Goal: Transaction & Acquisition: Subscribe to service/newsletter

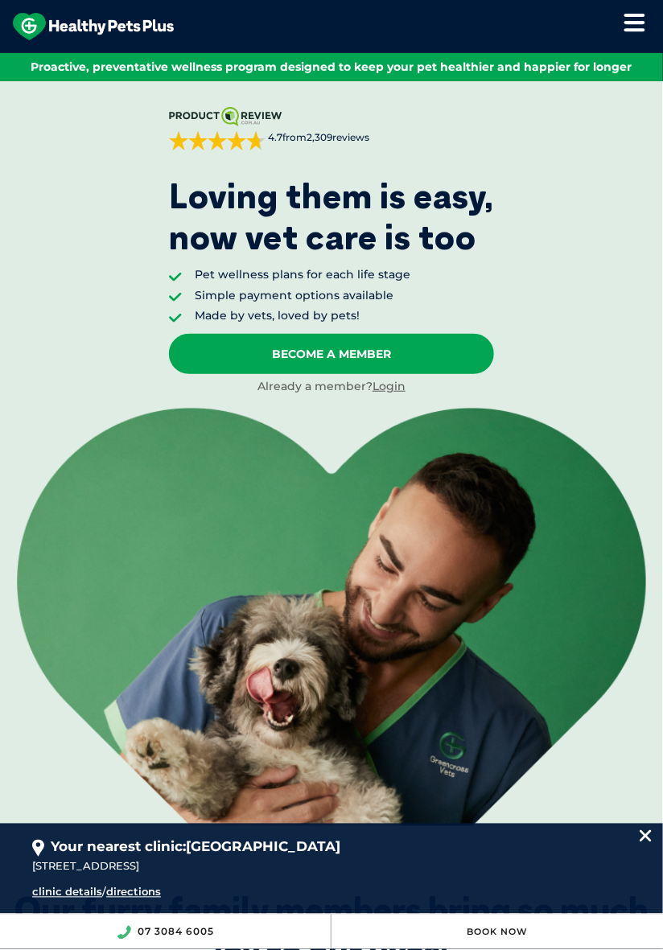
click at [636, 19] on icon at bounding box center [635, 22] width 22 height 19
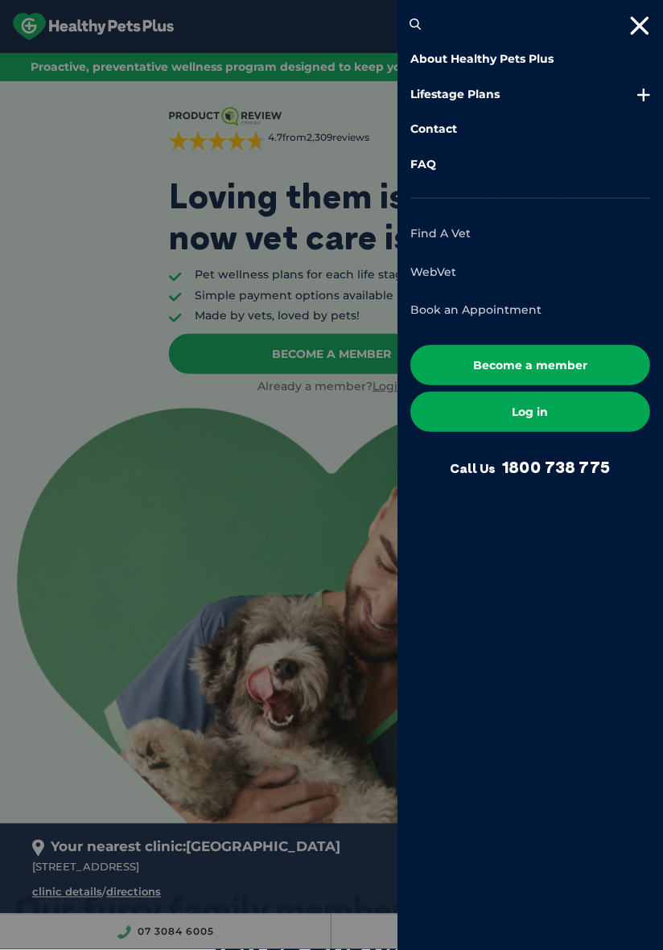
click at [592, 412] on link "Log in" at bounding box center [530, 412] width 240 height 40
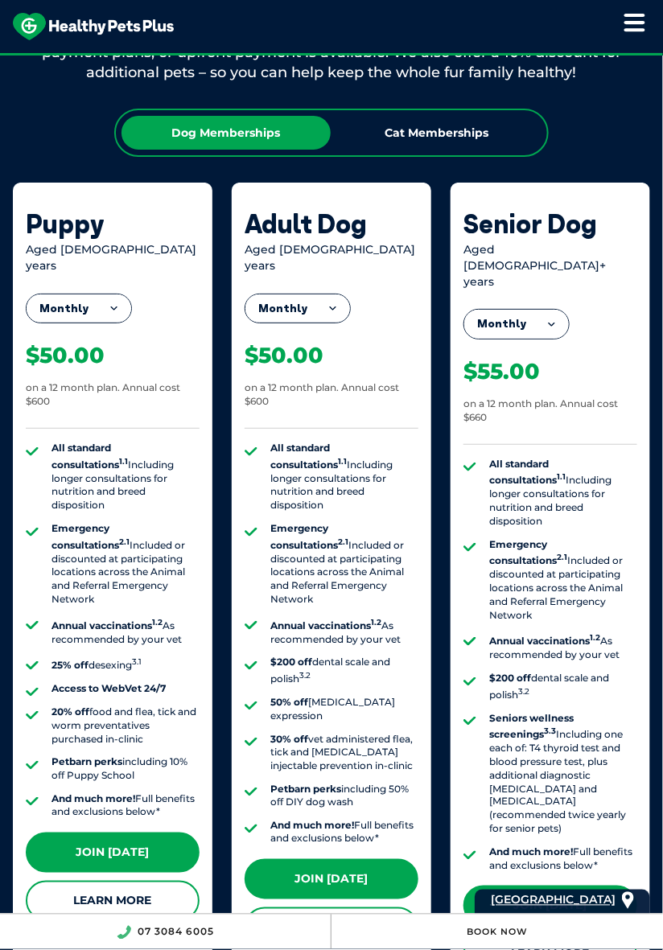
scroll to position [1305, 0]
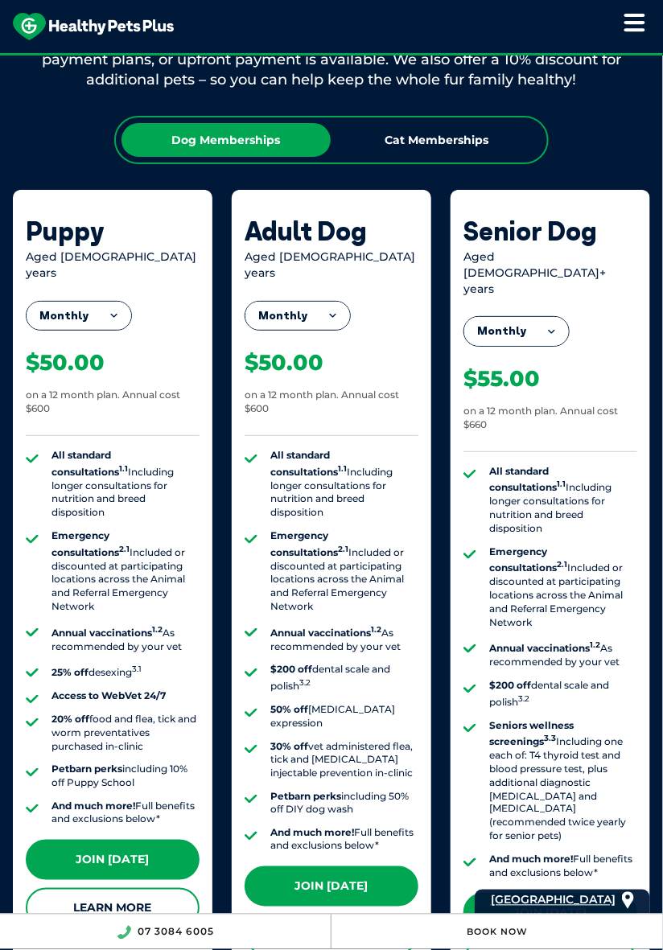
click at [319, 304] on button "Monthly" at bounding box center [297, 316] width 105 height 29
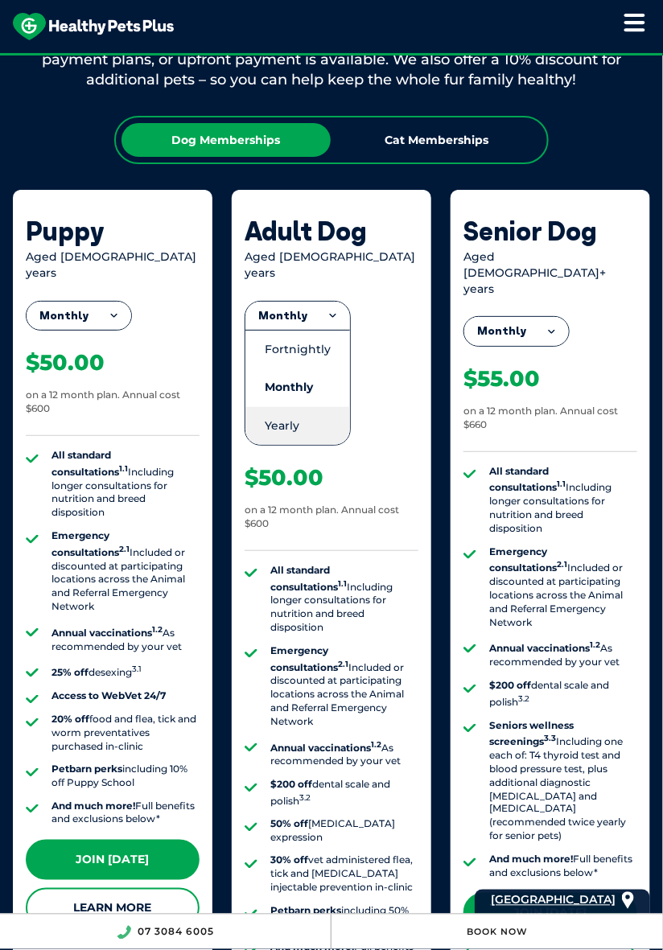
click at [290, 409] on li "Yearly" at bounding box center [297, 426] width 105 height 38
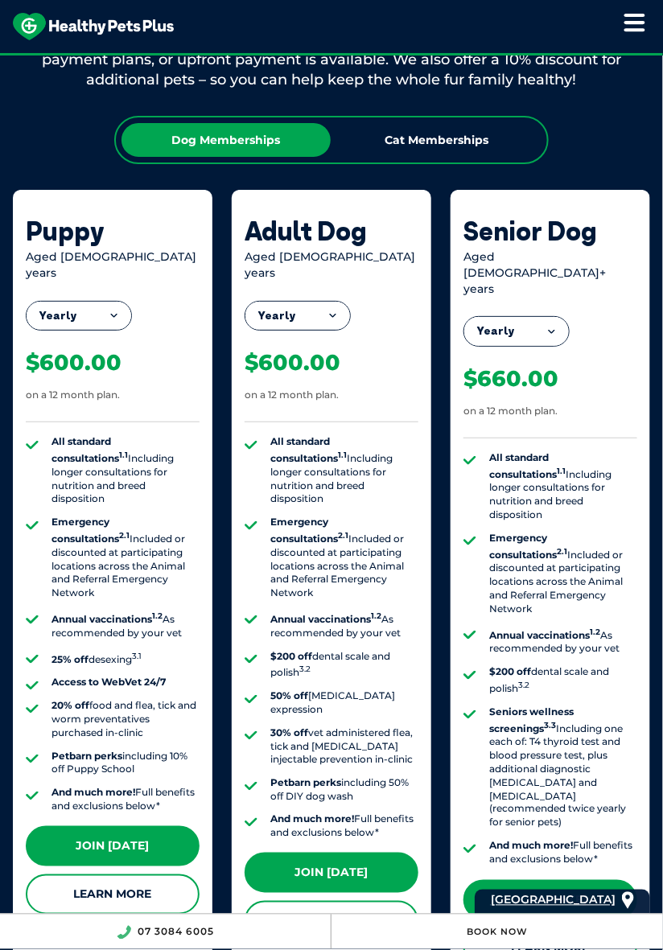
click at [336, 303] on button "Yearly" at bounding box center [297, 316] width 105 height 29
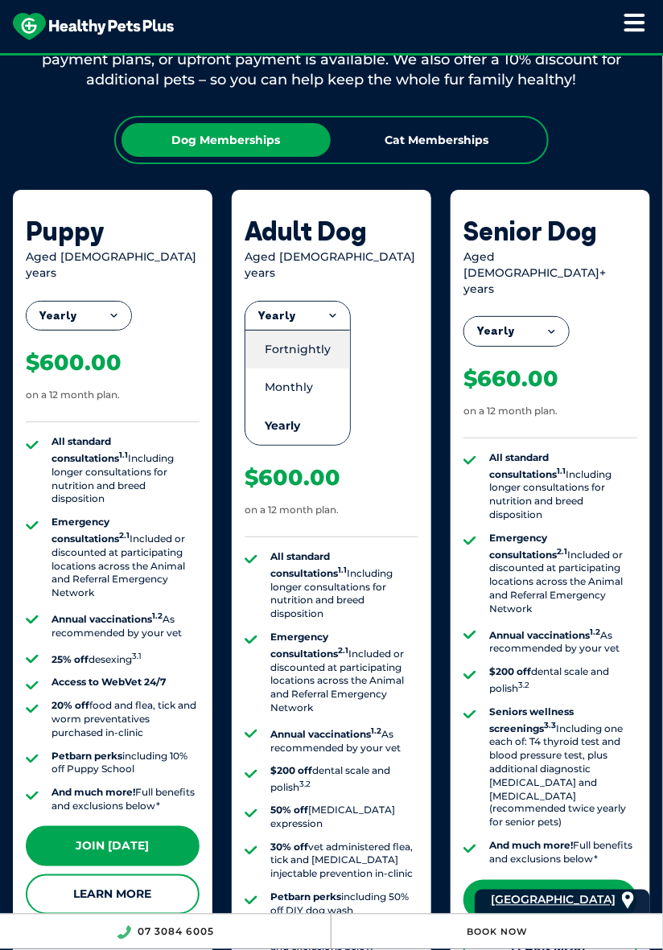
click at [318, 334] on li "Fortnightly" at bounding box center [297, 349] width 105 height 39
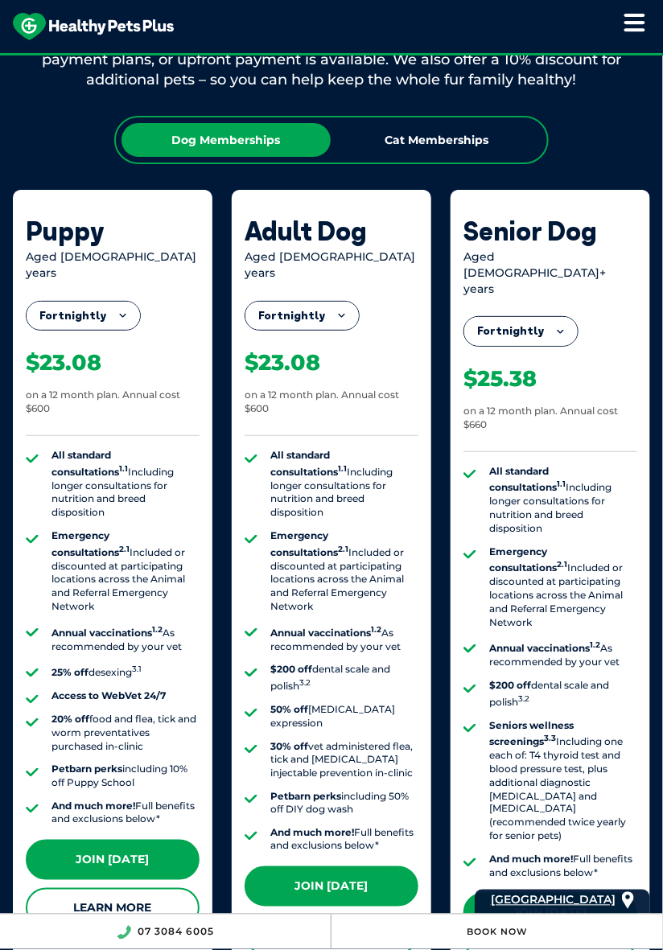
click at [331, 304] on button "Fortnightly" at bounding box center [301, 316] width 113 height 29
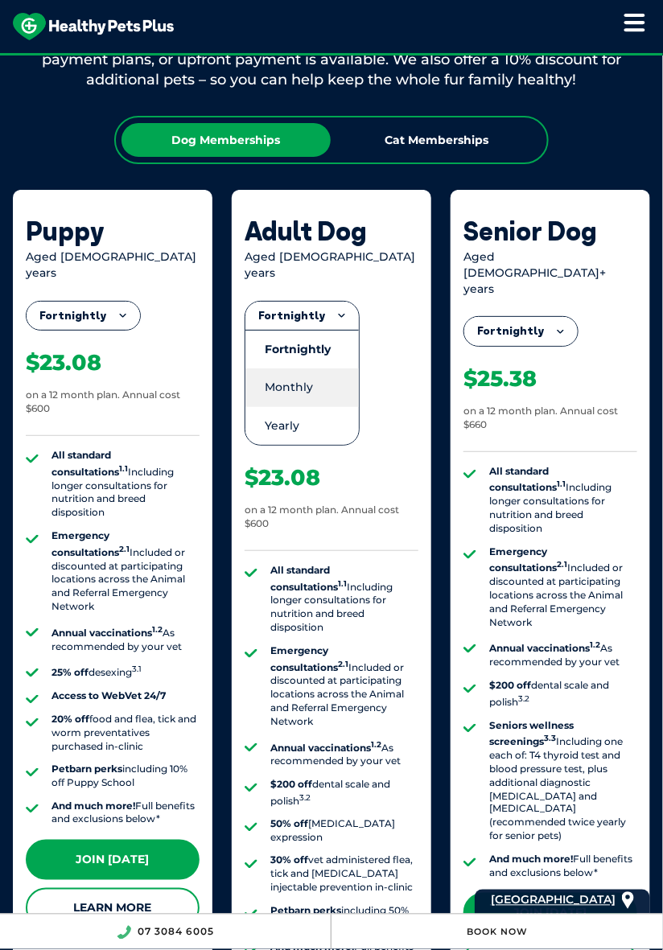
click at [315, 373] on li "Monthly" at bounding box center [301, 387] width 113 height 38
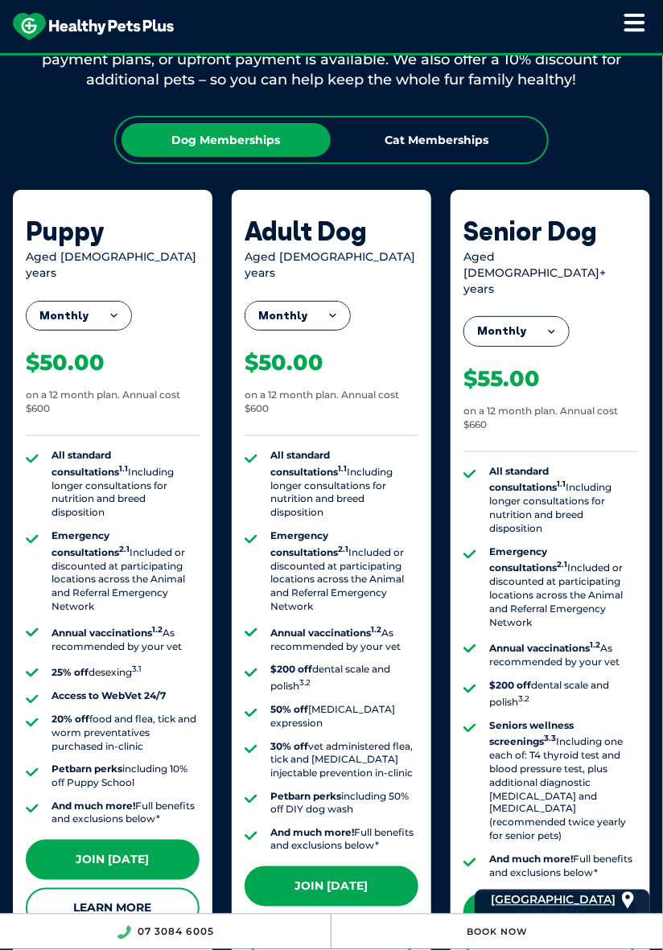
click at [331, 312] on button "Monthly" at bounding box center [297, 316] width 105 height 29
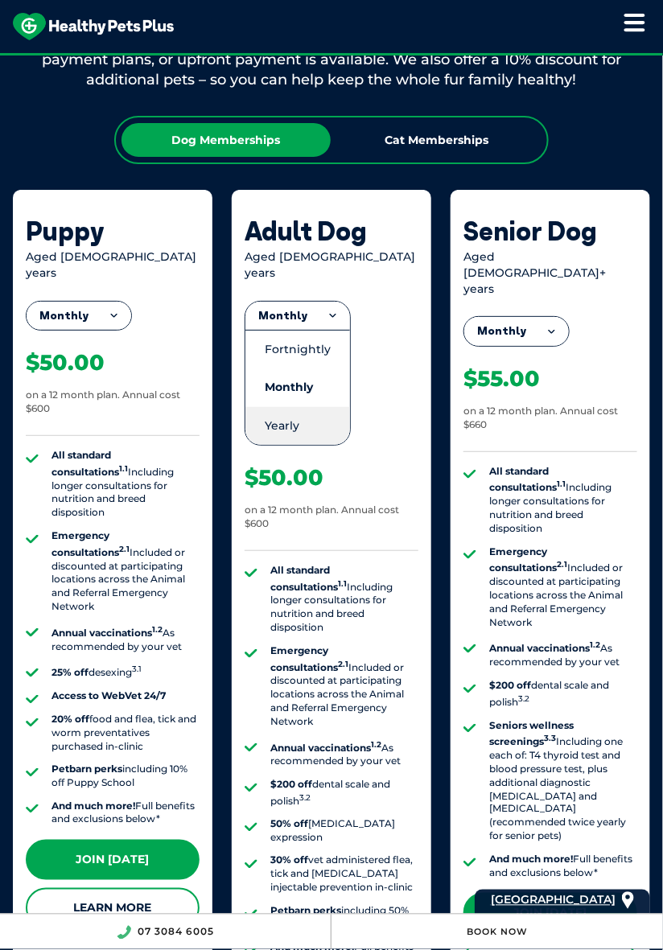
click at [307, 407] on li "Yearly" at bounding box center [297, 426] width 105 height 38
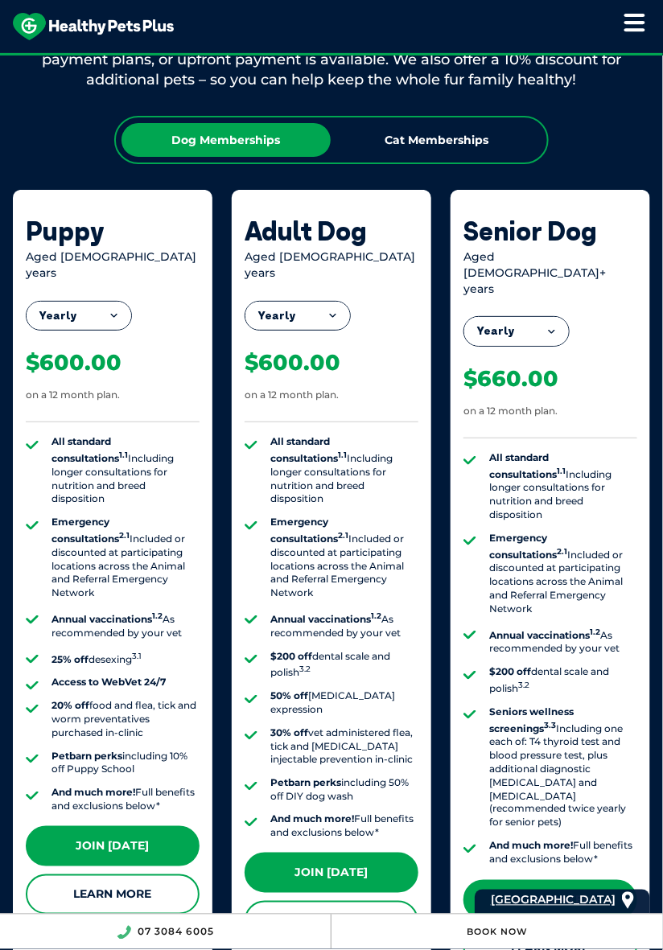
click at [324, 312] on button "Yearly" at bounding box center [297, 316] width 105 height 29
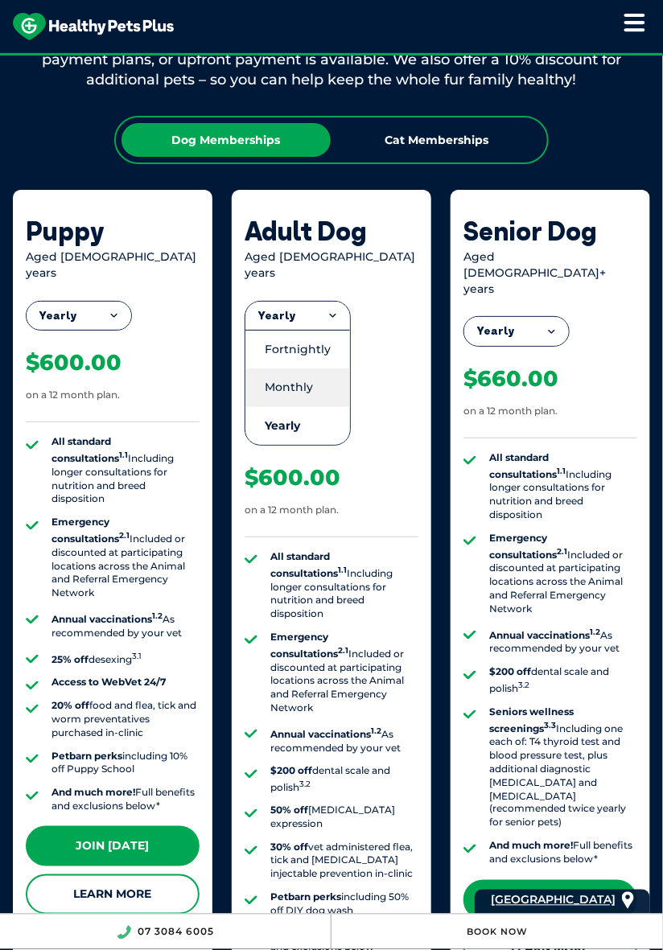
click at [303, 378] on li "Monthly" at bounding box center [297, 387] width 105 height 38
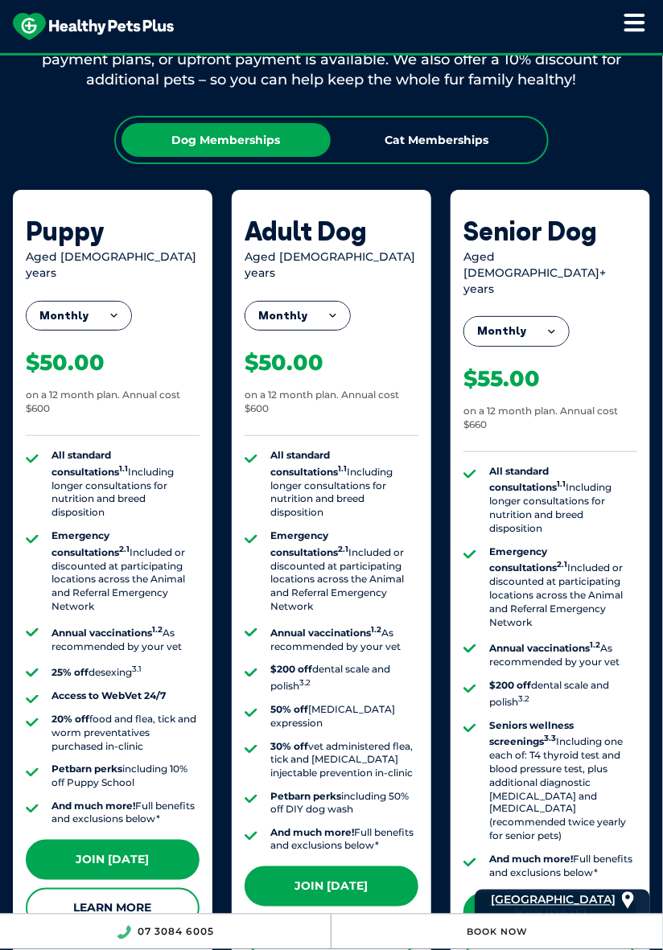
click at [322, 310] on button "Monthly" at bounding box center [297, 316] width 105 height 29
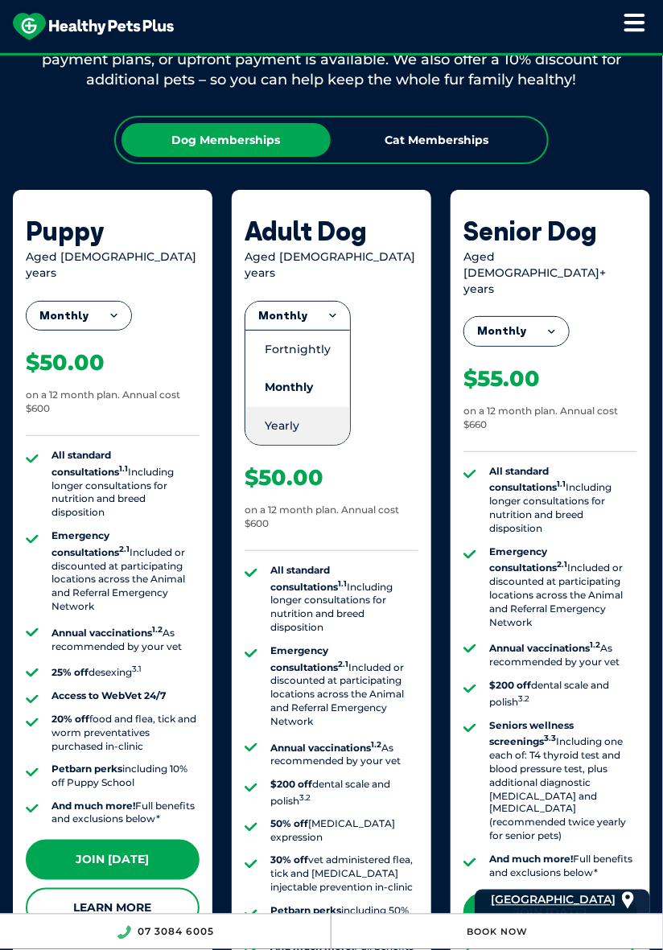
click at [298, 414] on li "Yearly" at bounding box center [297, 426] width 105 height 38
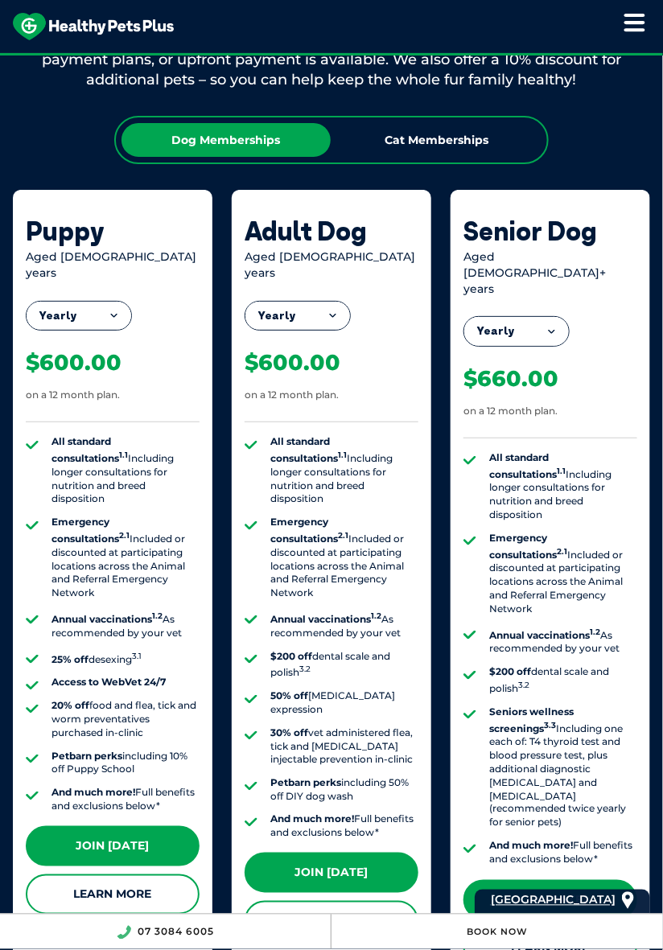
click at [328, 306] on button "Yearly" at bounding box center [297, 316] width 105 height 29
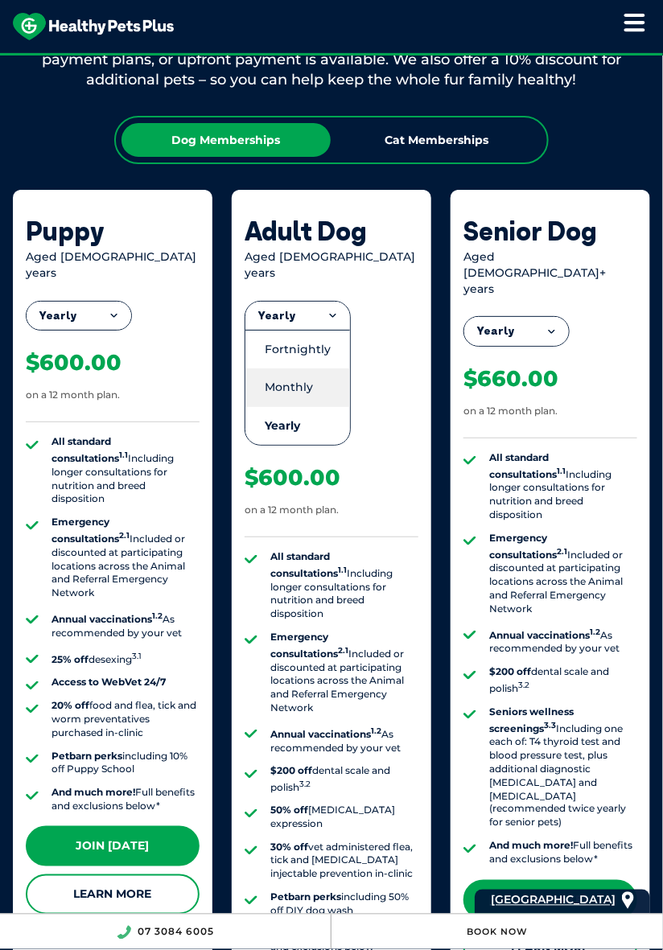
click at [300, 374] on li "Monthly" at bounding box center [297, 387] width 105 height 38
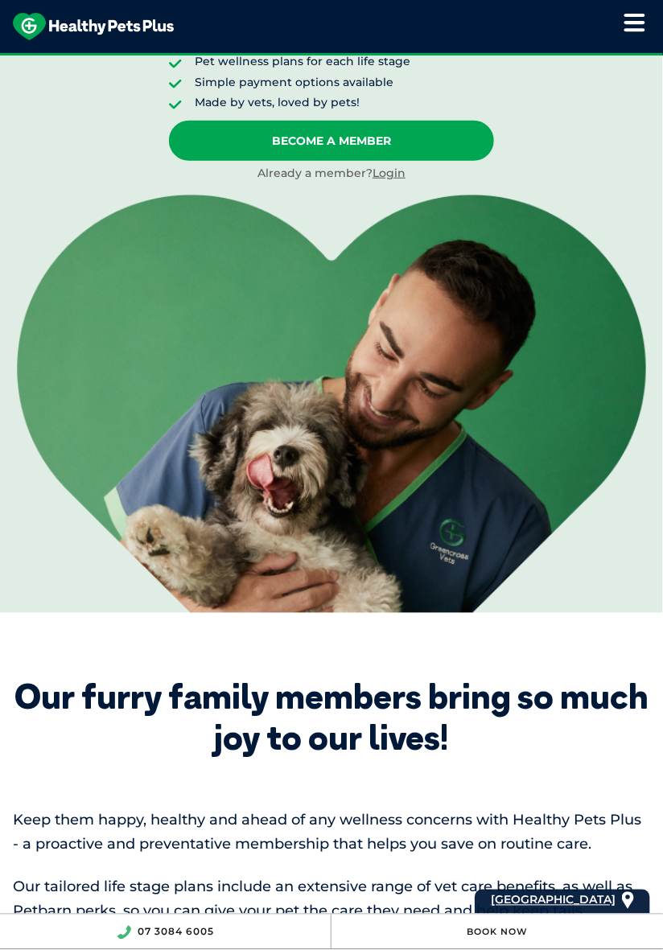
scroll to position [0, 0]
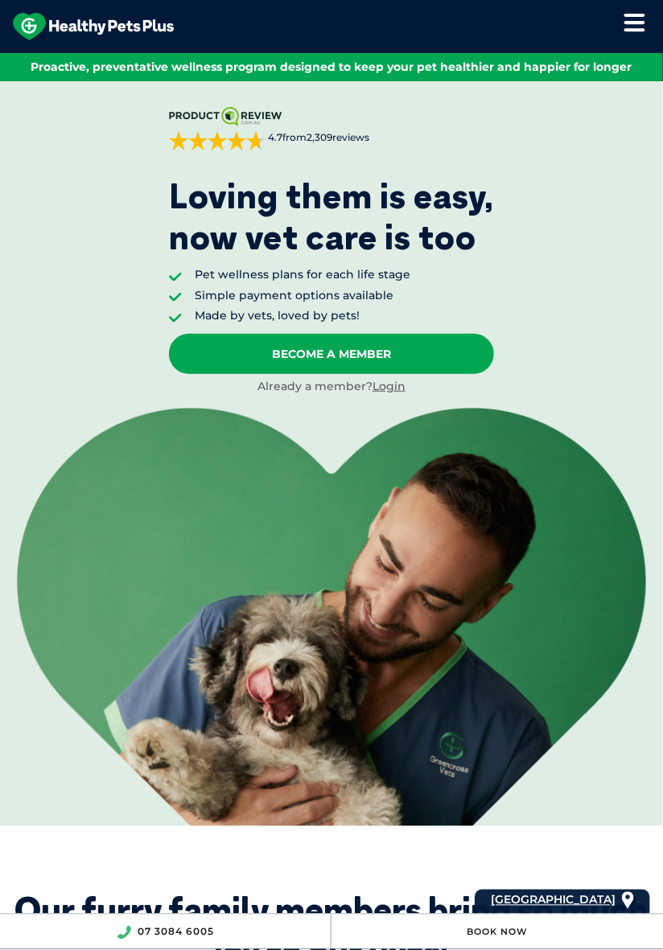
click at [624, 19] on icon at bounding box center [635, 22] width 22 height 19
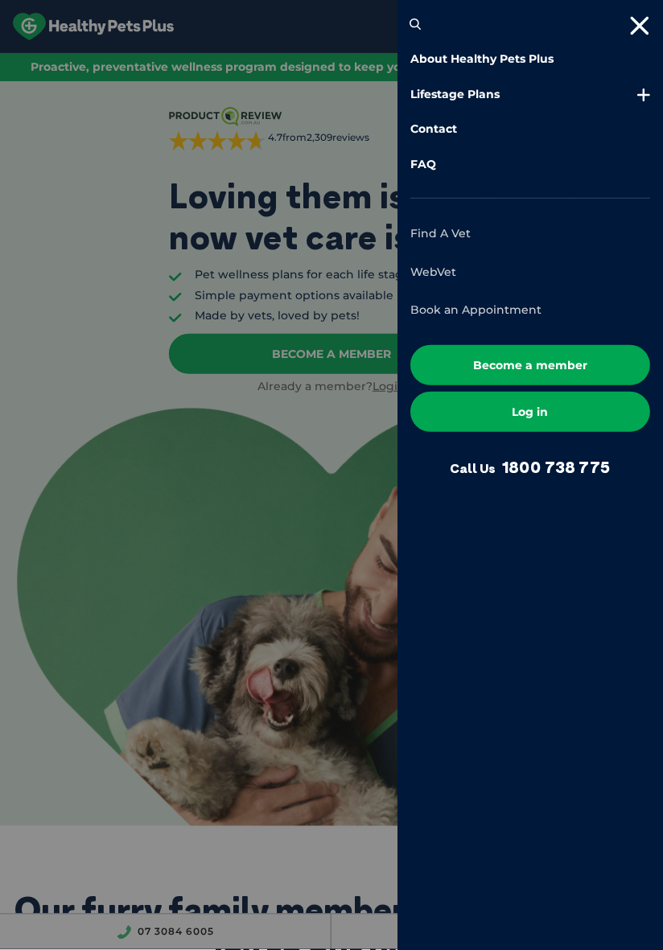
click at [577, 417] on link "Log in" at bounding box center [530, 412] width 240 height 40
